Goal: Task Accomplishment & Management: Complete application form

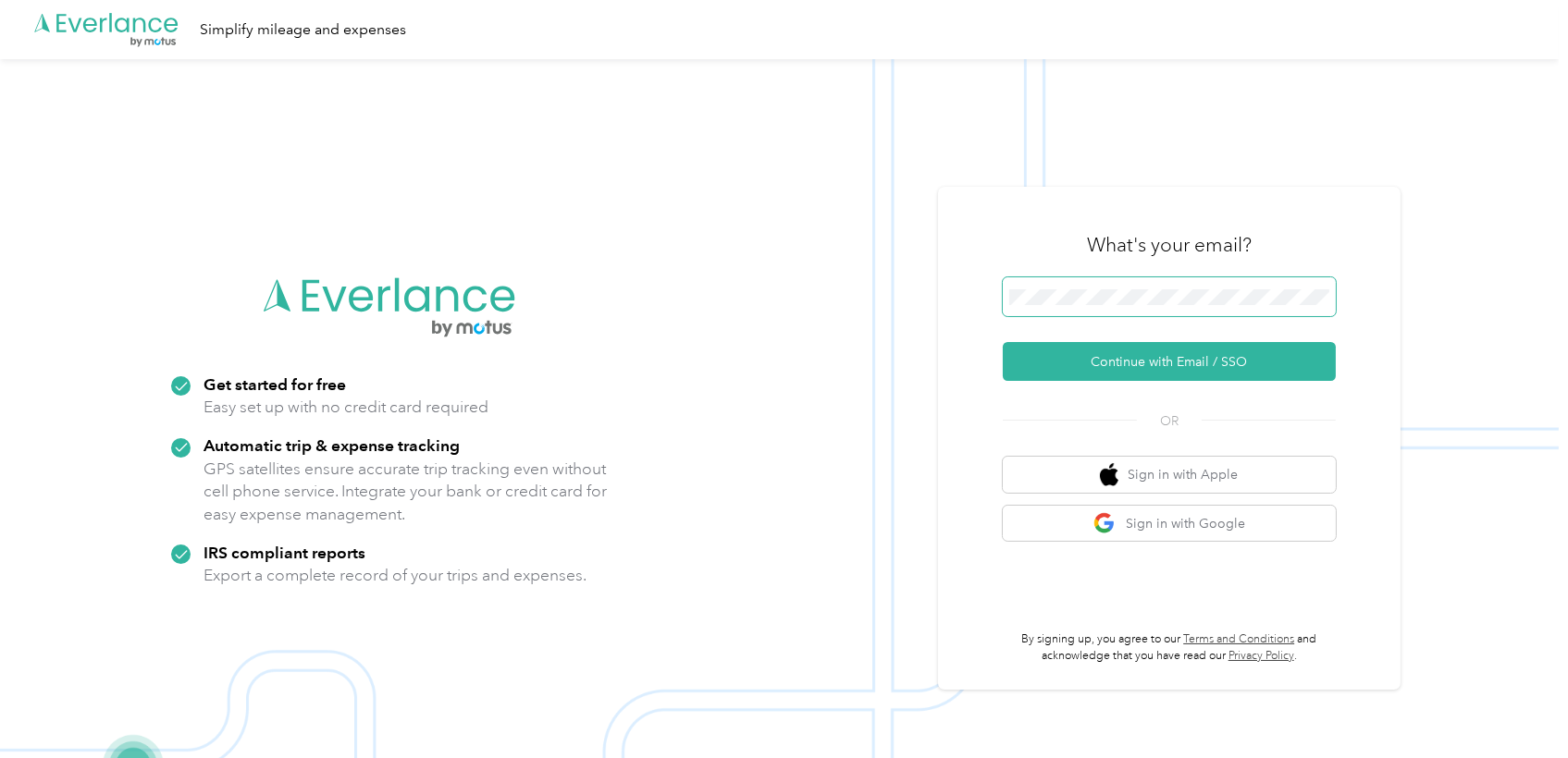
click at [1111, 287] on span at bounding box center [1169, 296] width 333 height 39
click at [1168, 364] on button "Continue with Email / SSO" at bounding box center [1169, 361] width 333 height 39
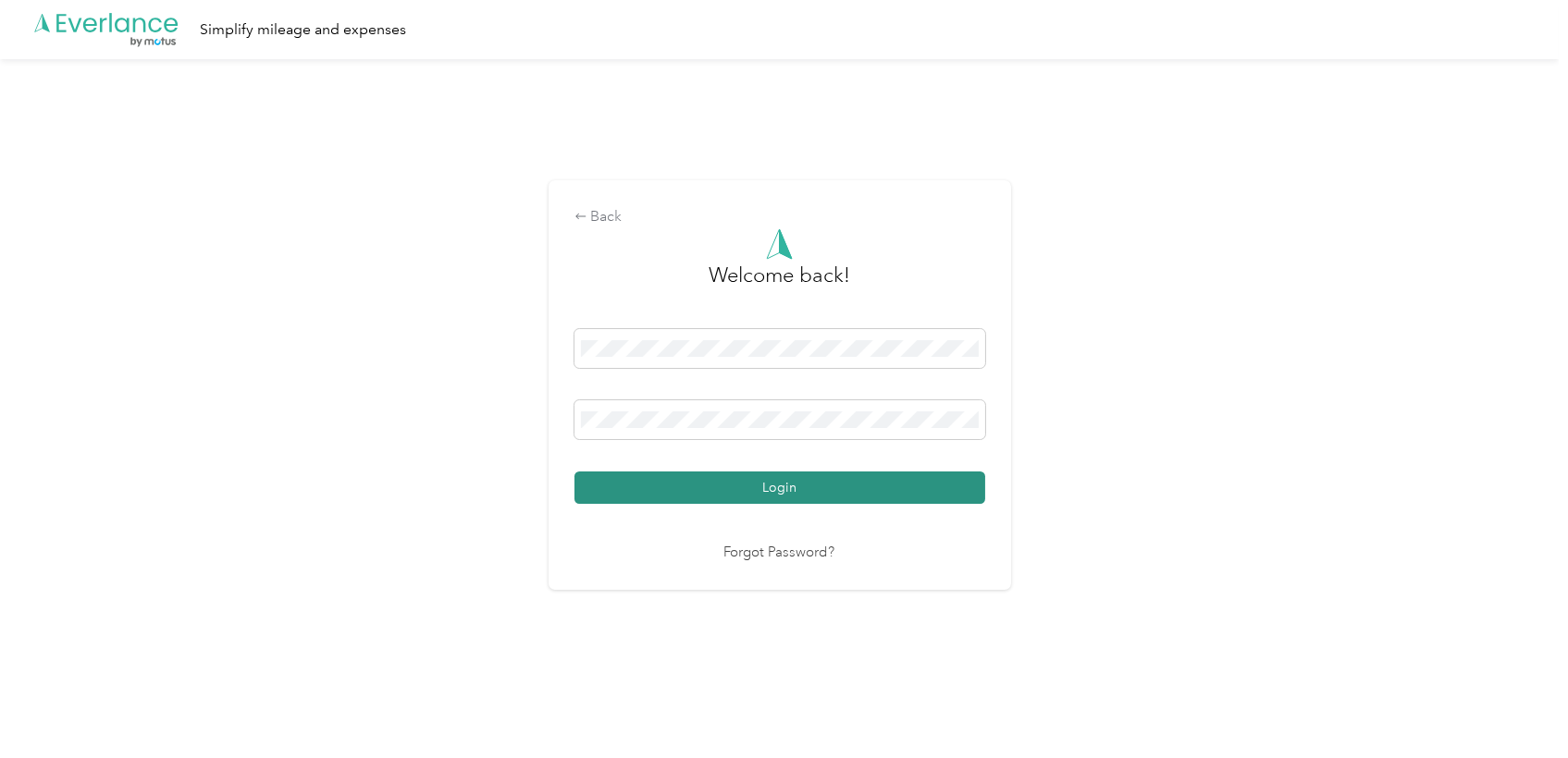
click at [940, 494] on button "Login" at bounding box center [779, 488] width 411 height 32
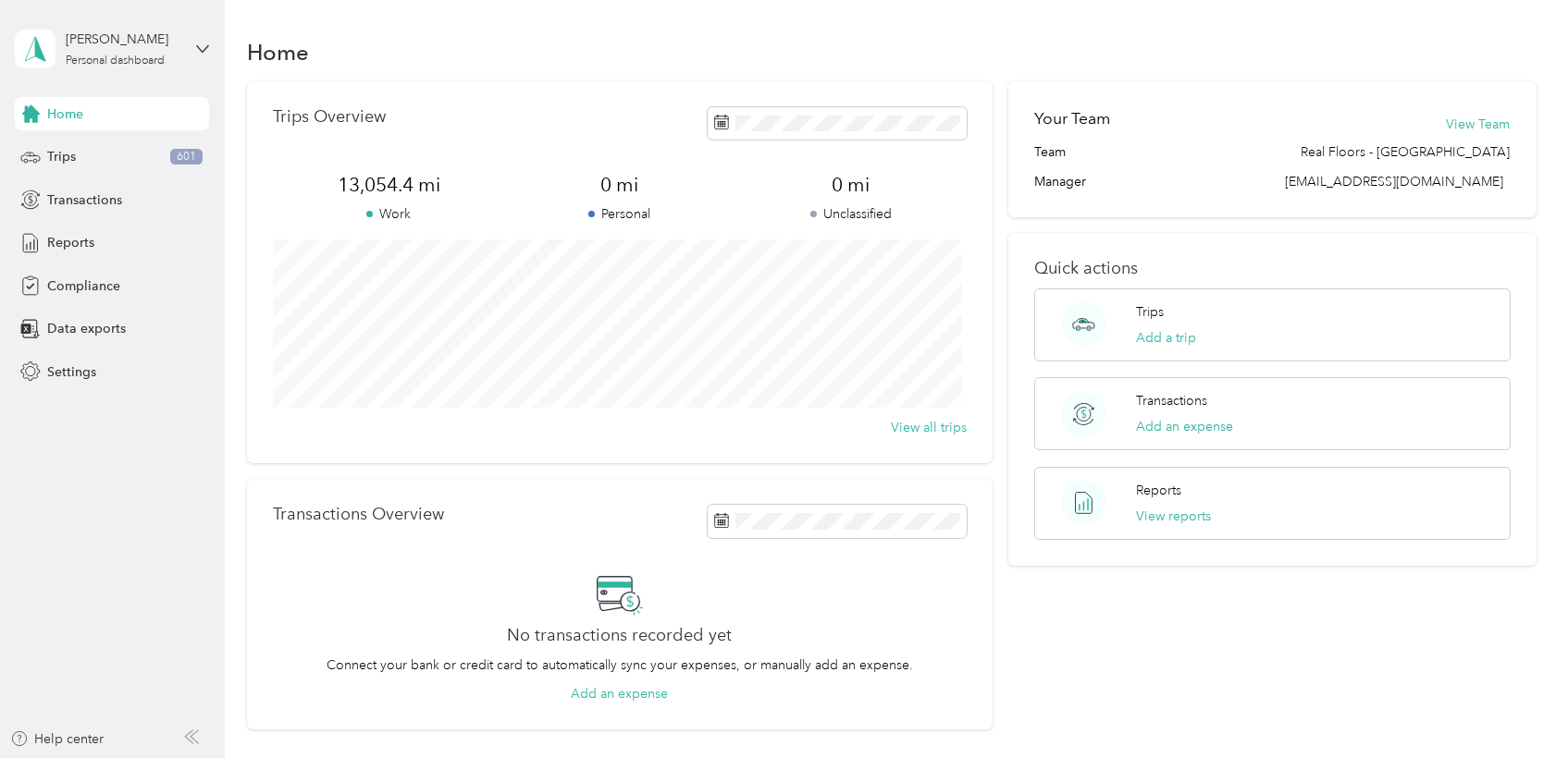
click at [581, 32] on div "Home" at bounding box center [891, 51] width 1289 height 39
click at [74, 249] on span "Reports" at bounding box center [71, 243] width 47 height 19
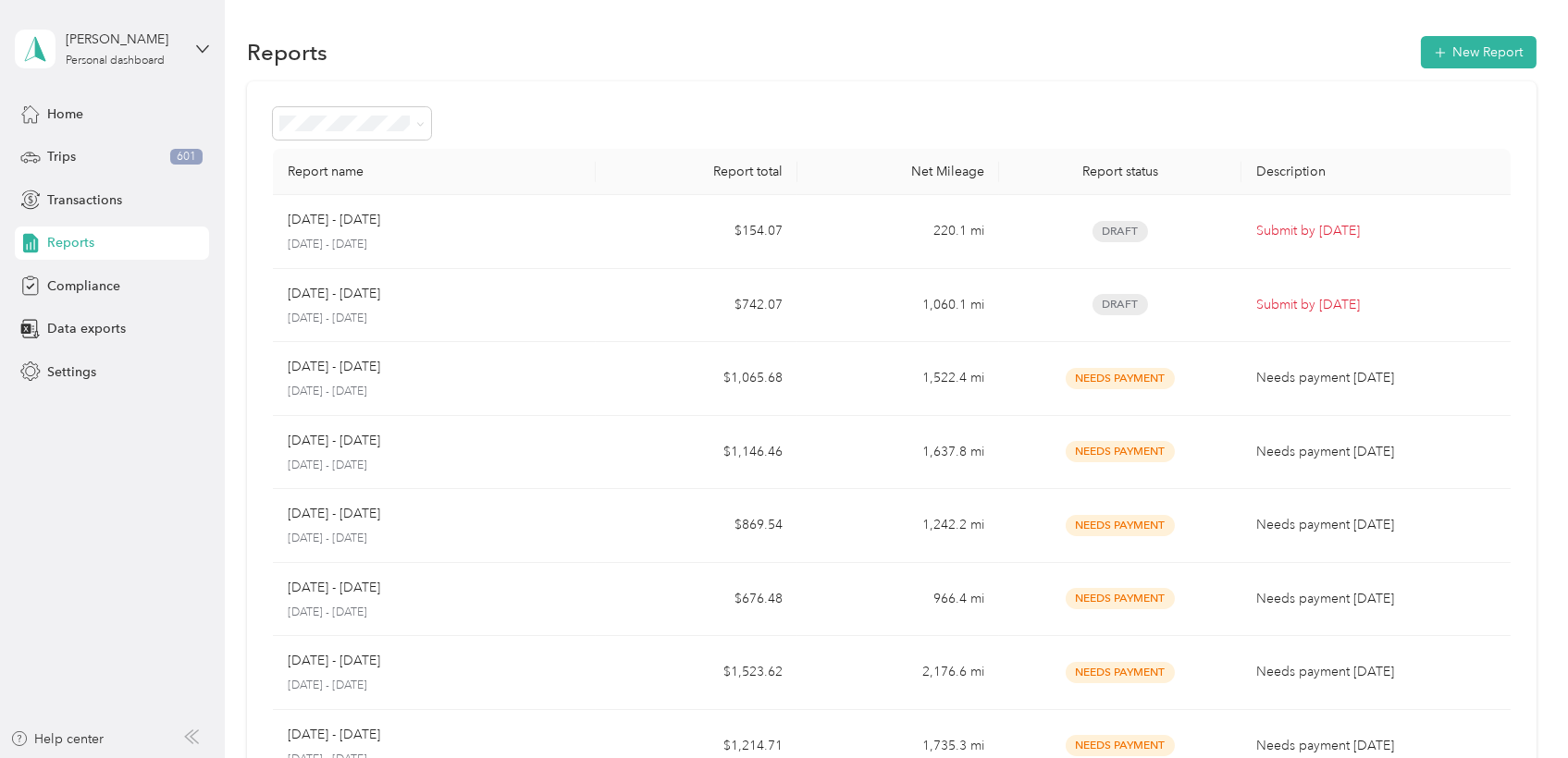
click at [687, 64] on div "Reports New Report" at bounding box center [891, 51] width 1289 height 39
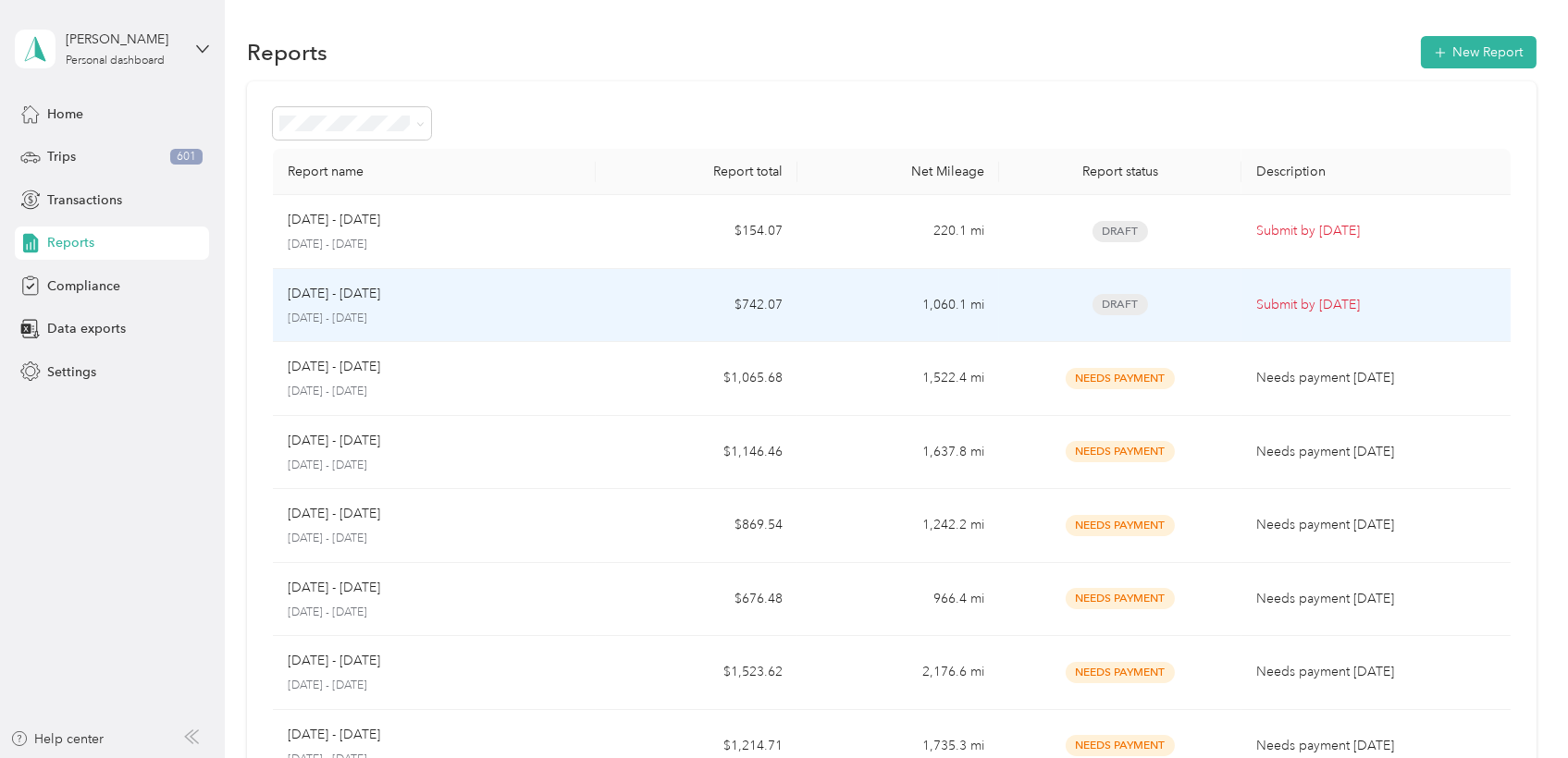
click at [599, 289] on td "$742.07" at bounding box center [697, 306] width 201 height 74
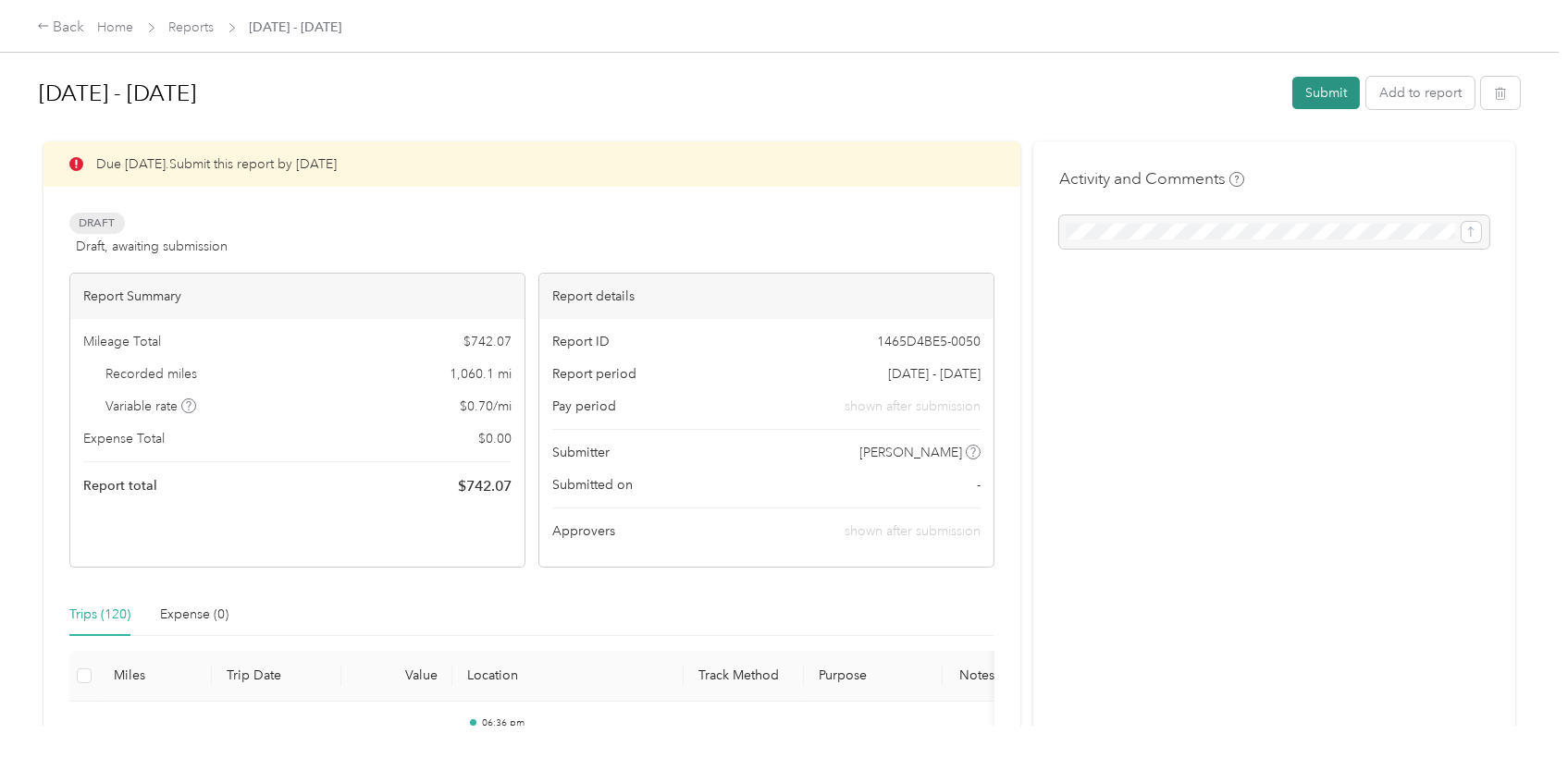
click at [1316, 83] on button "Submit" at bounding box center [1326, 93] width 67 height 32
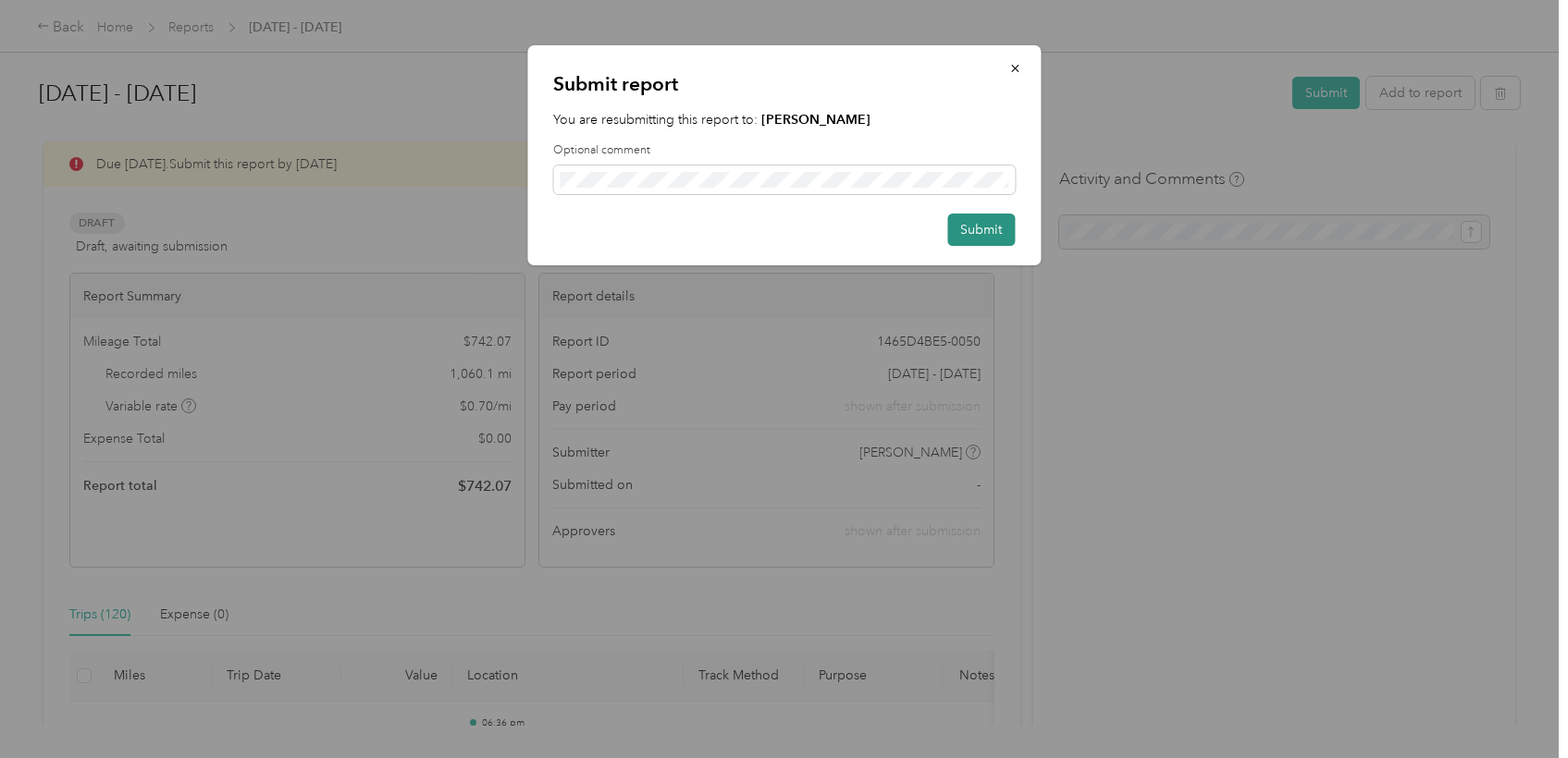
click at [963, 221] on button "Submit" at bounding box center [980, 230] width 67 height 32
click at [935, 223] on button "Submit" at bounding box center [972, 230] width 87 height 32
